Goal: Find specific page/section: Find specific page/section

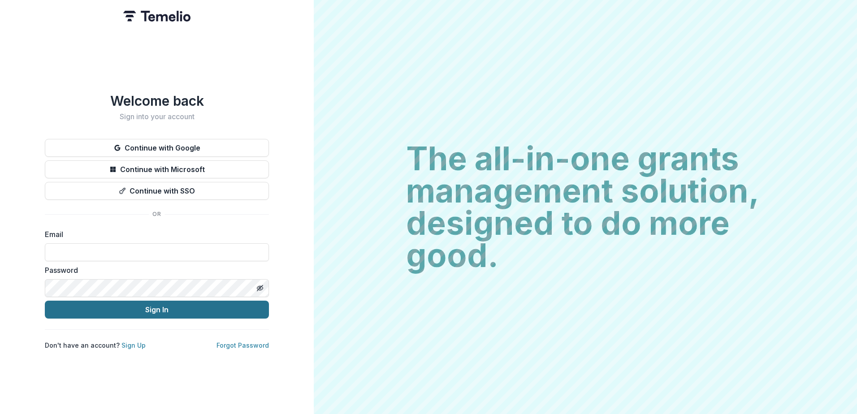
type input "**********"
click at [166, 306] on button "Sign In" at bounding box center [157, 310] width 224 height 18
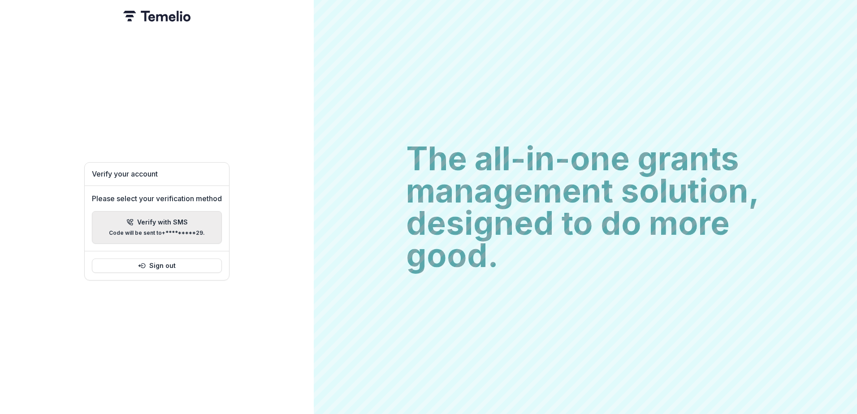
click at [165, 224] on div "Verify with SMS Code will be sent to +*********29 ." at bounding box center [157, 227] width 96 height 17
type input "*"
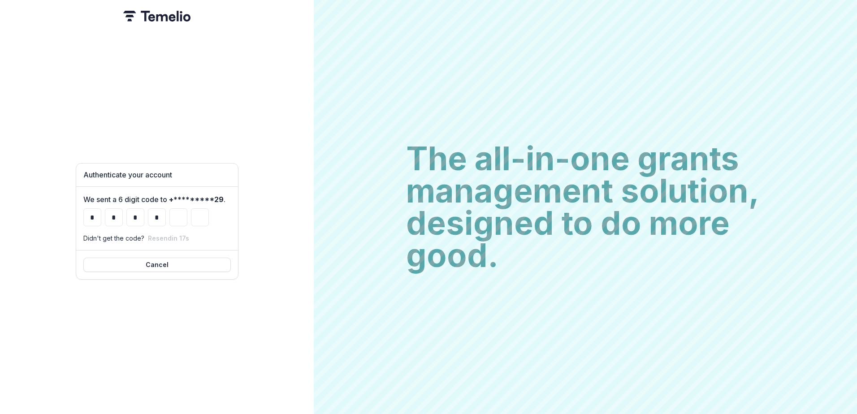
type input "*"
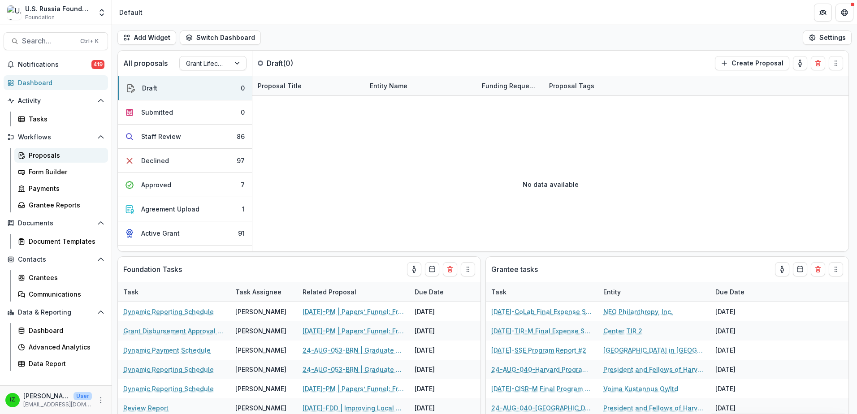
click at [52, 157] on div "Proposals" at bounding box center [65, 155] width 72 height 9
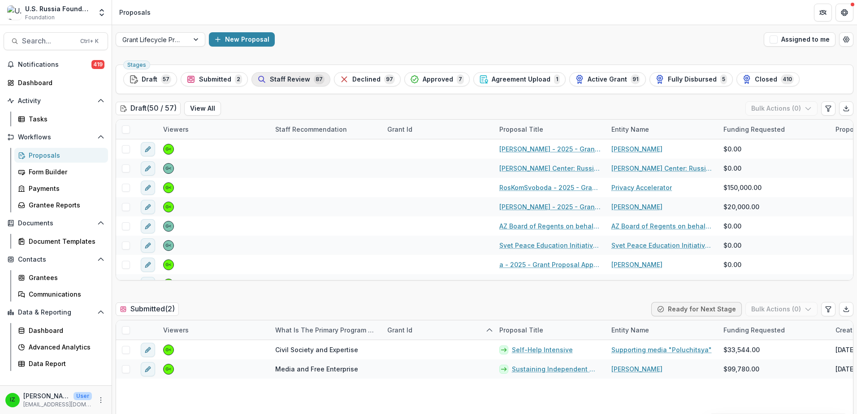
click at [294, 80] on span "Staff Review" at bounding box center [290, 80] width 40 height 8
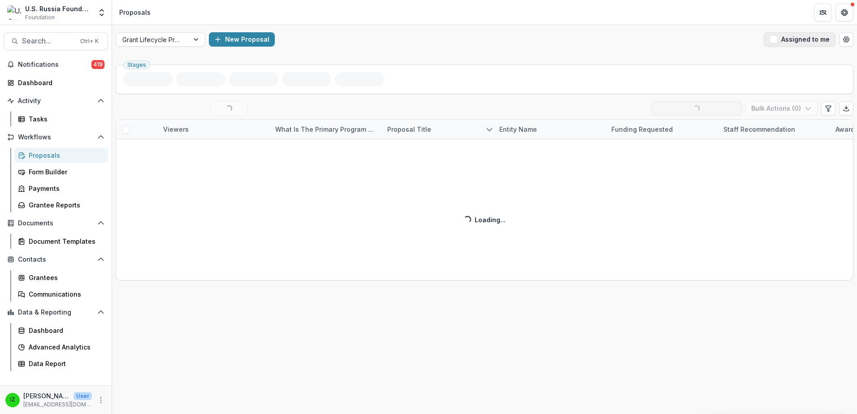
click at [775, 41] on span "button" at bounding box center [773, 39] width 8 height 8
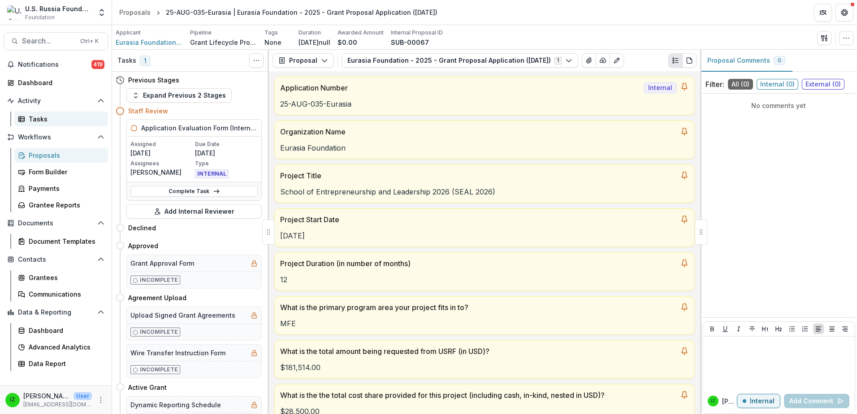
click at [40, 118] on div "Tasks" at bounding box center [65, 118] width 72 height 9
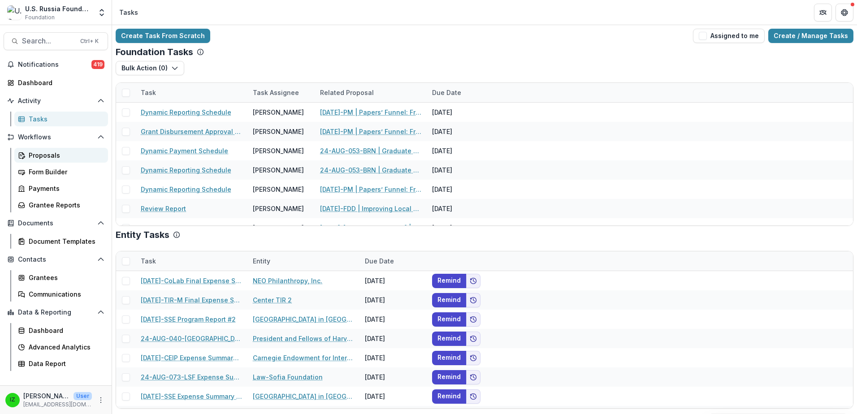
click at [50, 155] on div "Proposals" at bounding box center [65, 155] width 72 height 9
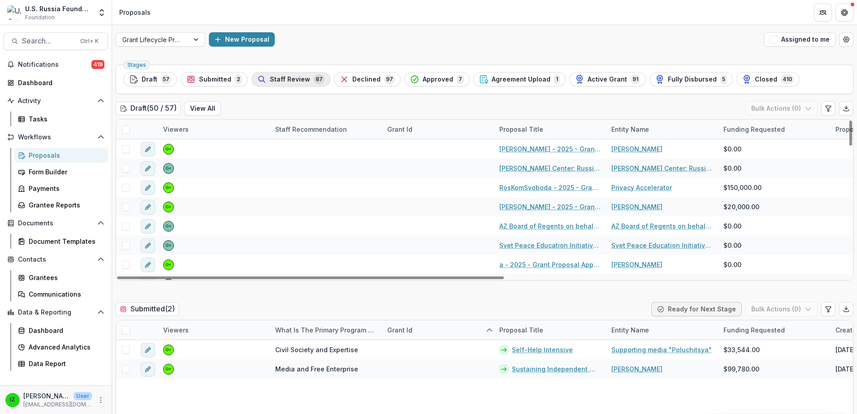
click at [285, 79] on span "Staff Review" at bounding box center [290, 80] width 40 height 8
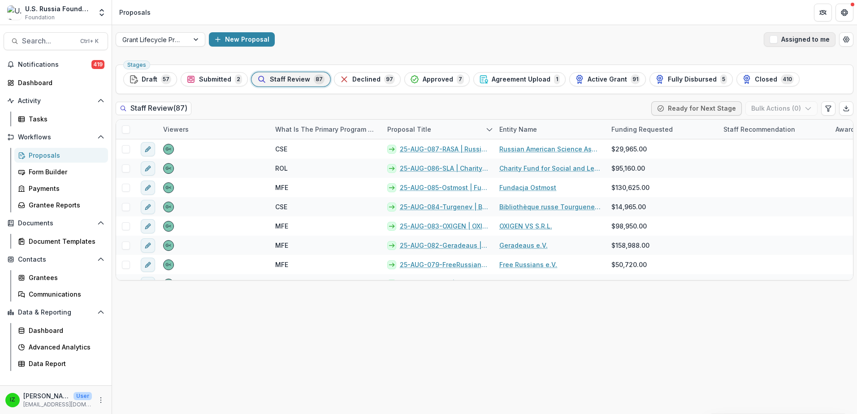
click at [776, 42] on span "button" at bounding box center [773, 39] width 8 height 8
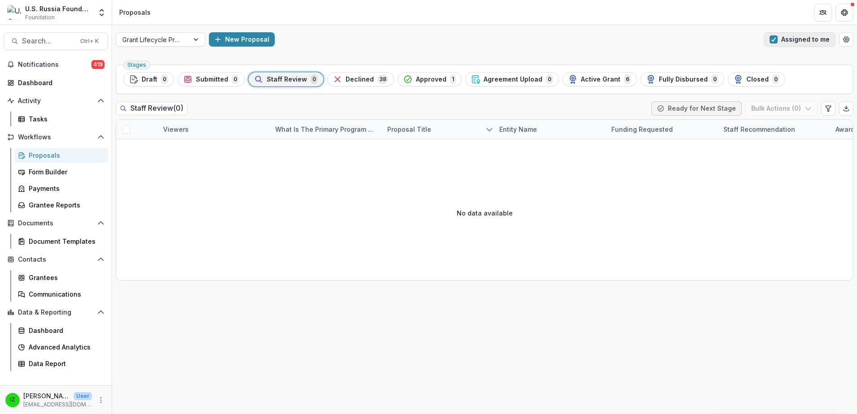
click at [774, 40] on span "button" at bounding box center [773, 39] width 8 height 8
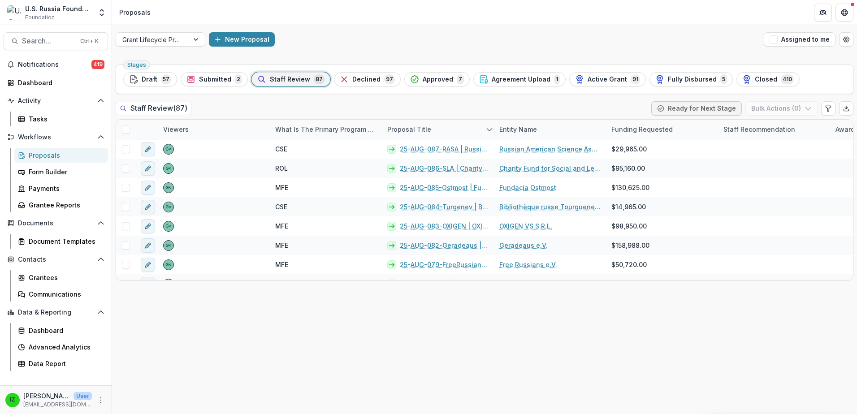
click at [44, 158] on div "Proposals" at bounding box center [65, 155] width 72 height 9
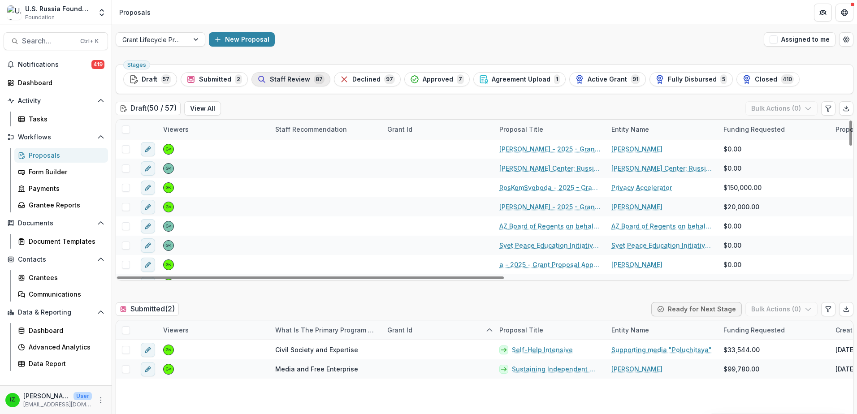
click at [287, 81] on span "Staff Review" at bounding box center [290, 80] width 40 height 8
